Goal: Find specific page/section: Find specific page/section

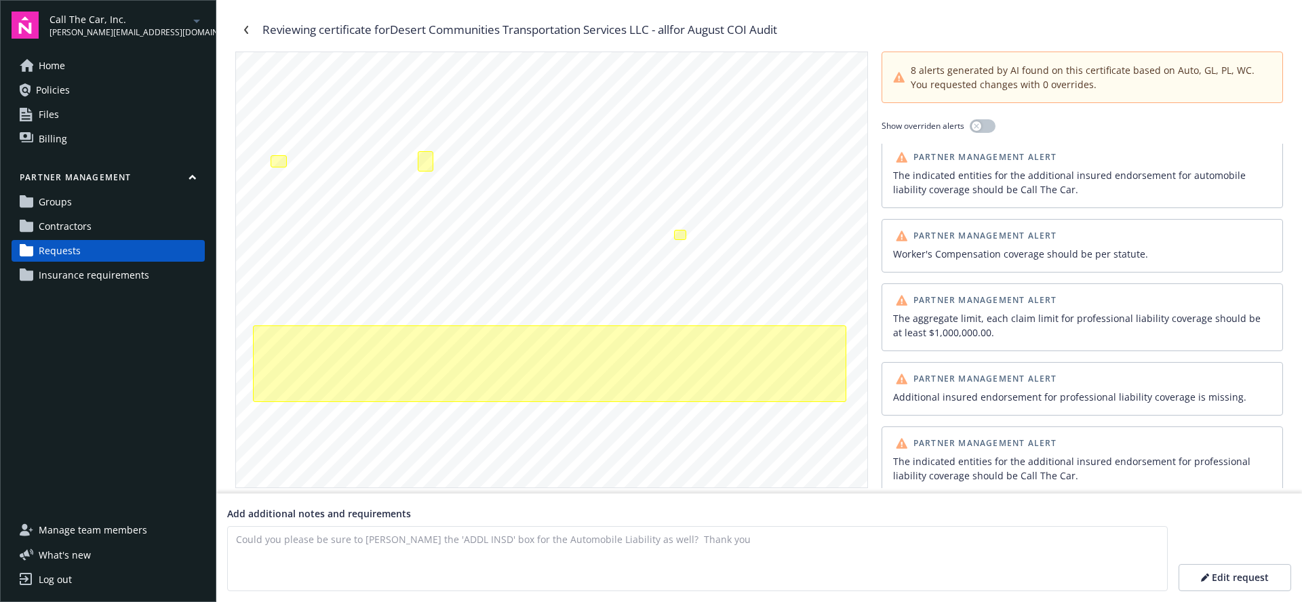
scroll to position [231, 0]
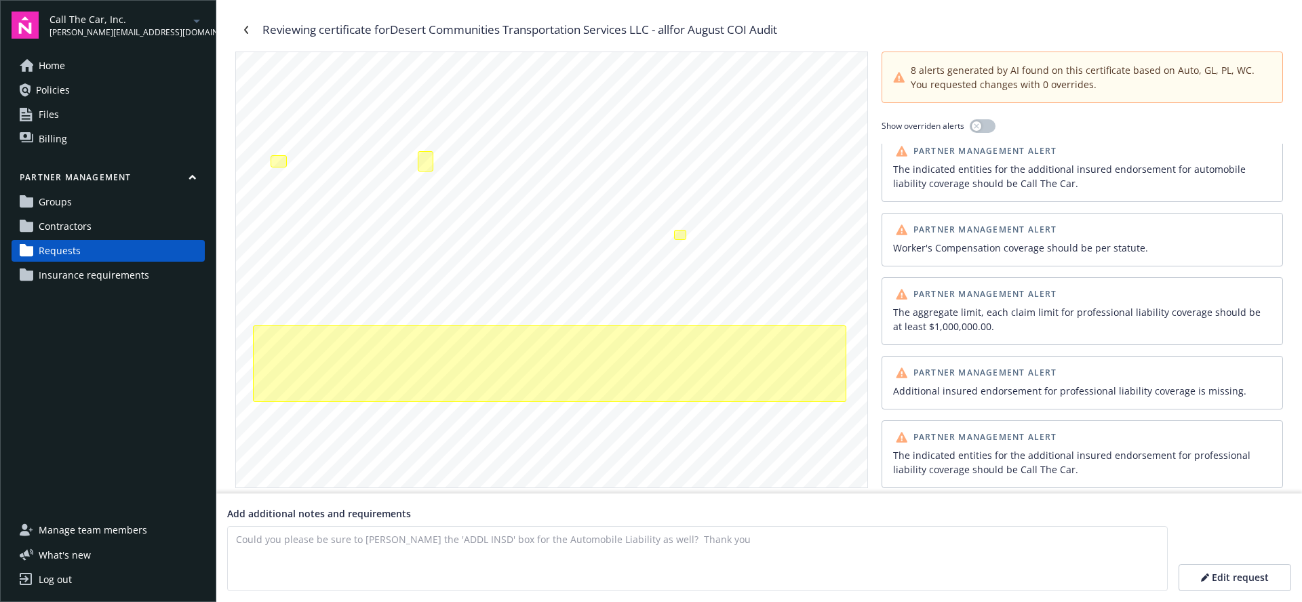
click at [1115, 321] on div "The aggregate limit, each claim limit for professional liability coverage shoul…" at bounding box center [1082, 319] width 378 height 28
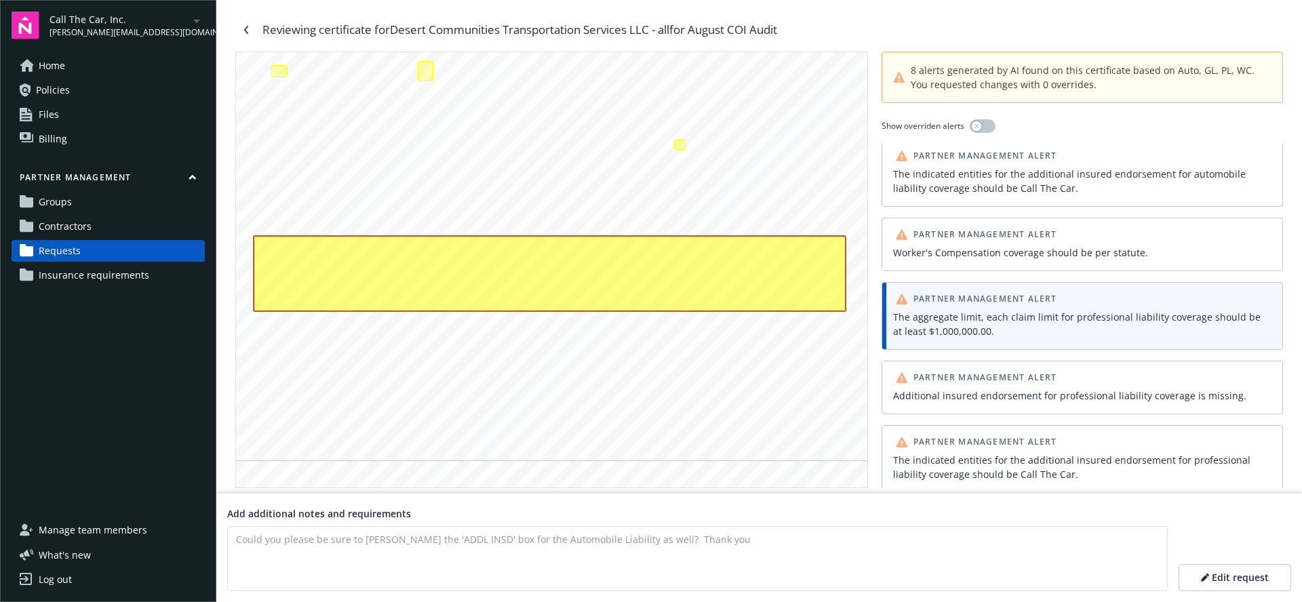
scroll to position [412, 0]
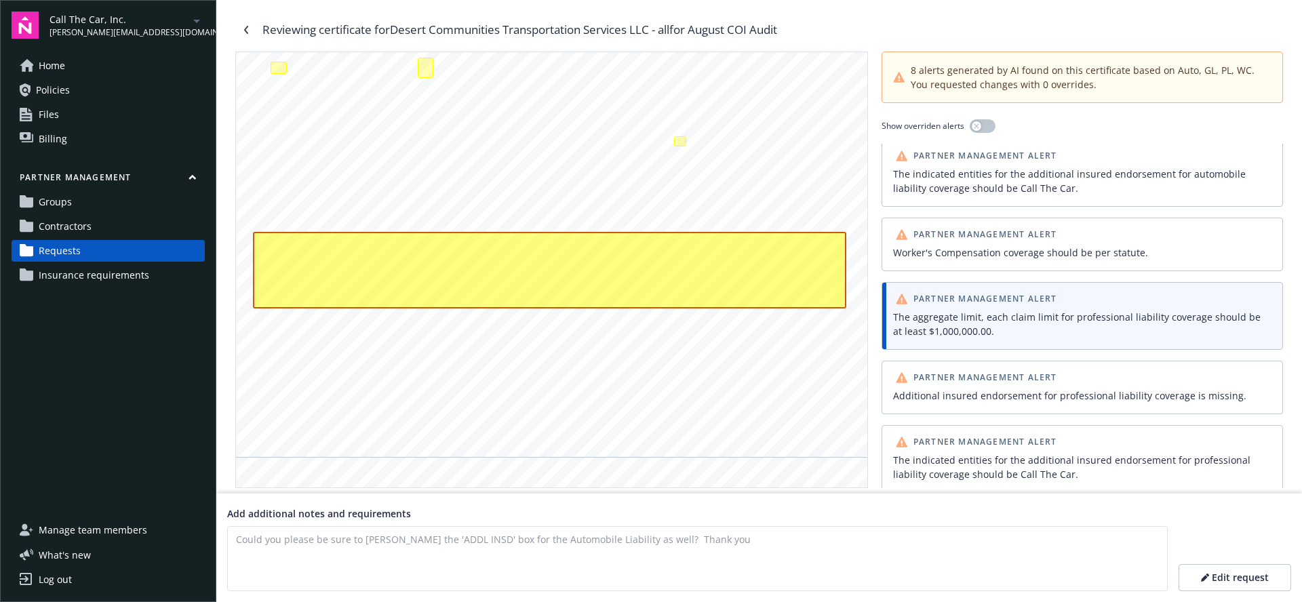
click at [1115, 321] on div "The aggregate limit, each claim limit for professional liability coverage shoul…" at bounding box center [1082, 324] width 378 height 28
